Goal: Navigation & Orientation: Find specific page/section

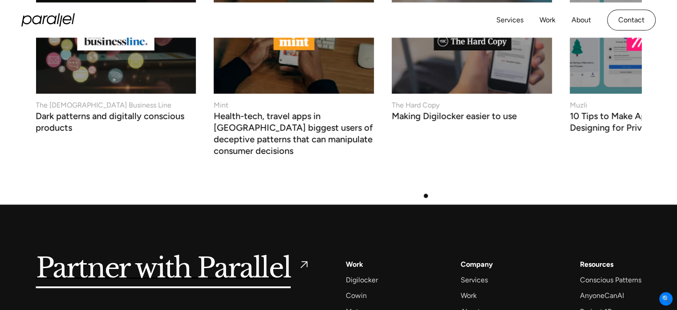
scroll to position [3529, 0]
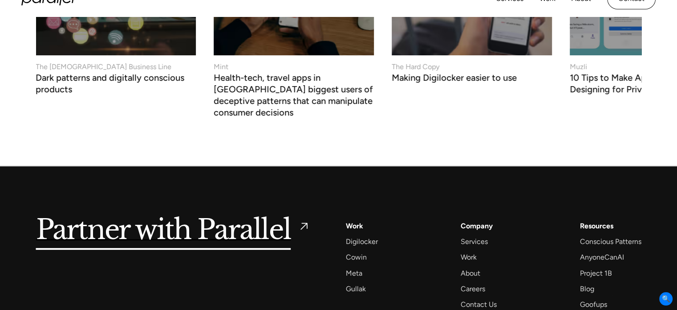
click at [495, 298] on div "Contact Us" at bounding box center [479, 304] width 36 height 12
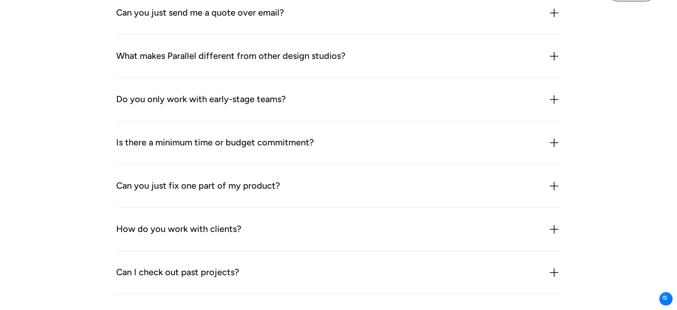
scroll to position [1458, 0]
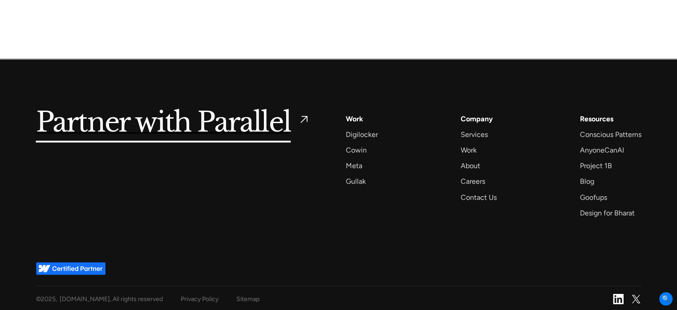
click at [205, 297] on div "Privacy Policy" at bounding box center [200, 298] width 38 height 11
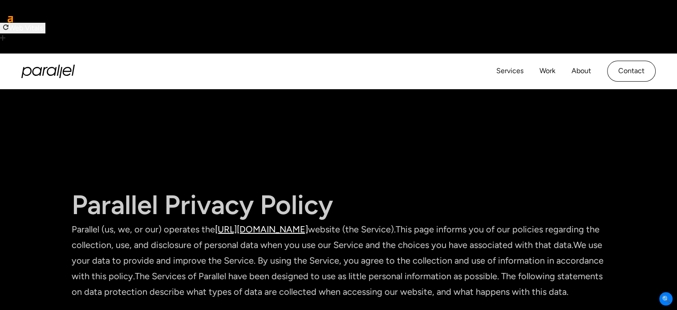
click at [115, 100] on header "Parallel Privacy Policy Parallel (us, we, or our) operates the https://www.para…" at bounding box center [338, 221] width 677 height 264
click at [60, 65] on icon "home" at bounding box center [47, 71] width 53 height 13
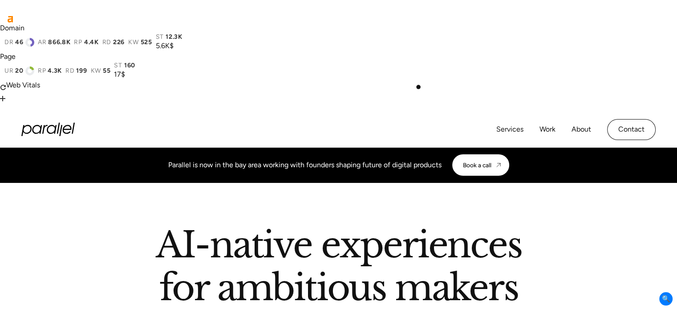
scroll to position [3529, 0]
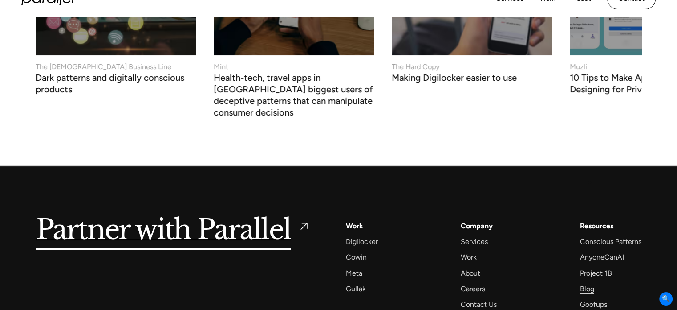
click at [589, 282] on div "Blog" at bounding box center [587, 288] width 14 height 12
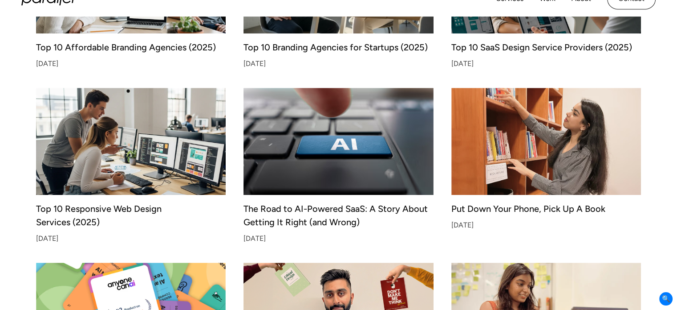
scroll to position [489, 0]
